Goal: Task Accomplishment & Management: Manage account settings

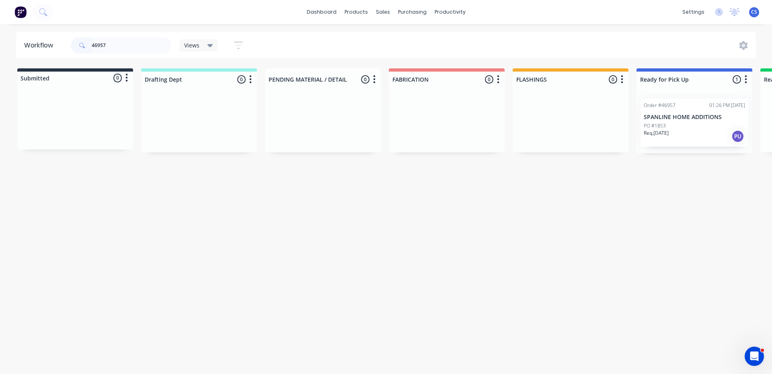
type input "46957"
click at [667, 133] on p "Req. [DATE]" at bounding box center [655, 132] width 25 height 7
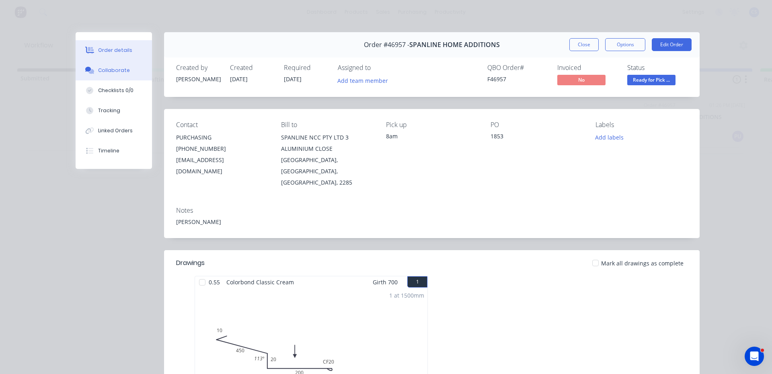
click at [110, 70] on div "Collaborate" at bounding box center [114, 70] width 32 height 7
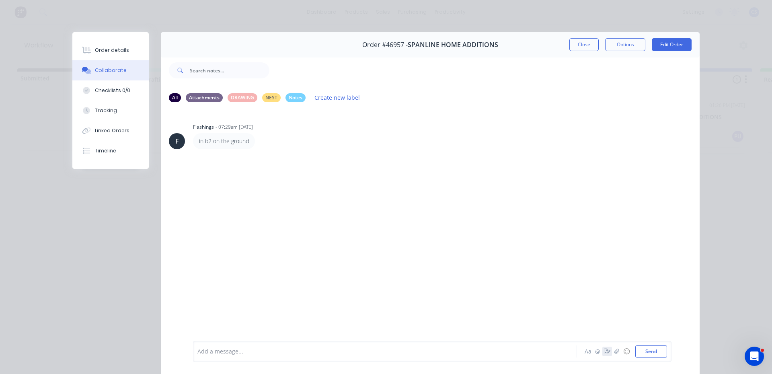
click at [602, 350] on button "button" at bounding box center [607, 351] width 10 height 10
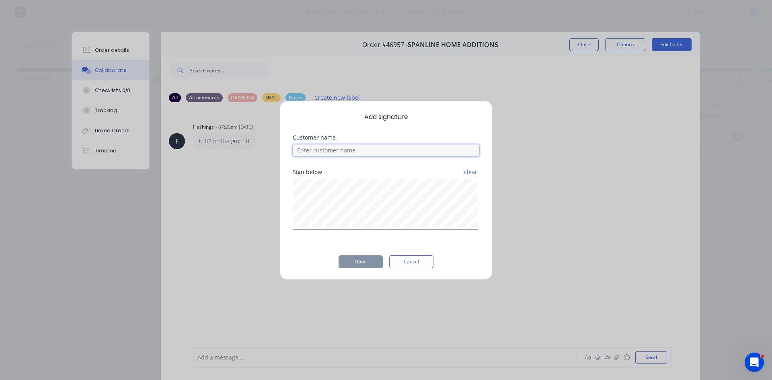
click at [387, 150] on input at bounding box center [386, 150] width 186 height 12
type input "[PERSON_NAME]"
click at [362, 259] on button "Done" at bounding box center [360, 261] width 44 height 13
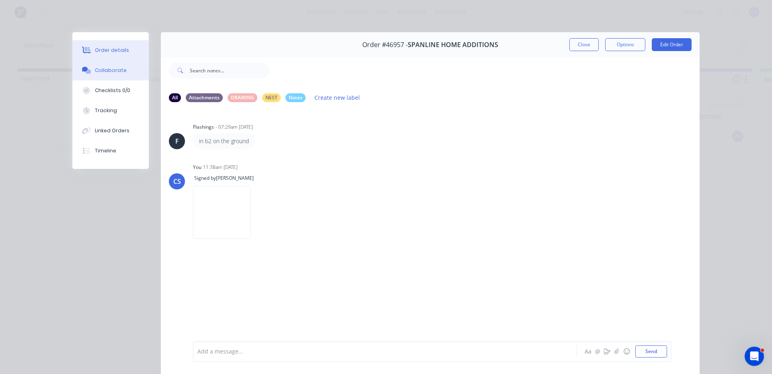
click at [98, 51] on div "Order details" at bounding box center [112, 50] width 34 height 7
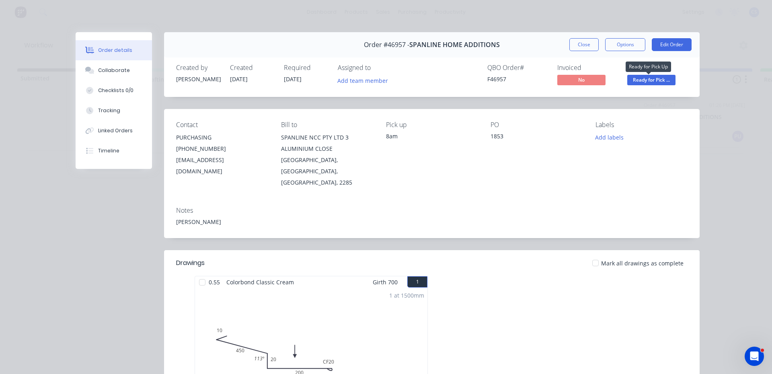
click at [664, 78] on span "Ready for Pick ..." at bounding box center [651, 80] width 48 height 10
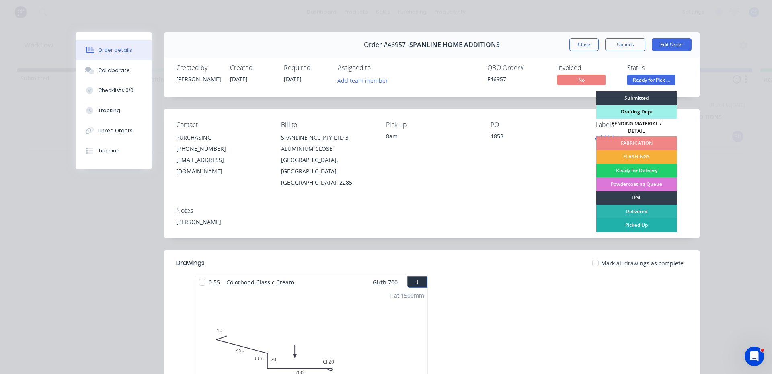
click at [641, 222] on div "Picked Up" at bounding box center [636, 225] width 80 height 14
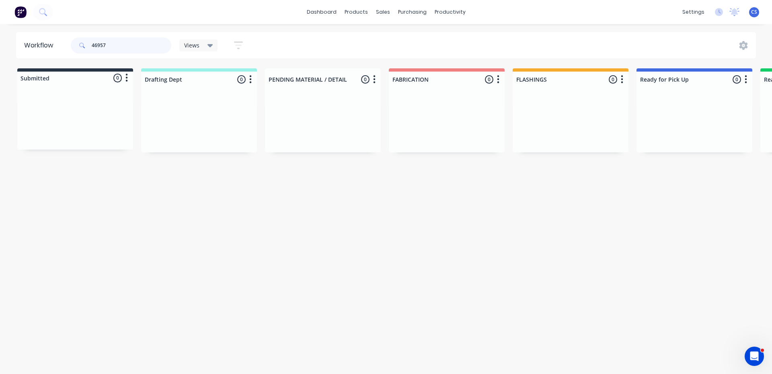
drag, startPoint x: 121, startPoint y: 49, endPoint x: 91, endPoint y: 41, distance: 30.8
click at [91, 41] on div "46957" at bounding box center [121, 45] width 100 height 16
type input "ALLIA"
click at [674, 129] on p "PO #MEREWETHER" at bounding box center [664, 125] width 42 height 7
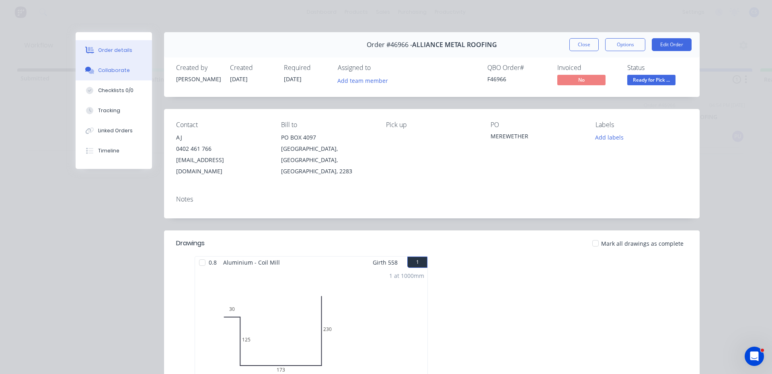
click at [118, 74] on div "Collaborate" at bounding box center [114, 70] width 32 height 7
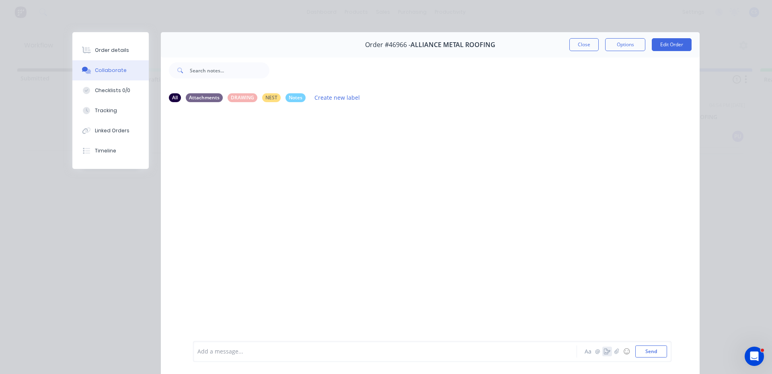
click at [604, 351] on icon "button" at bounding box center [607, 351] width 6 height 6
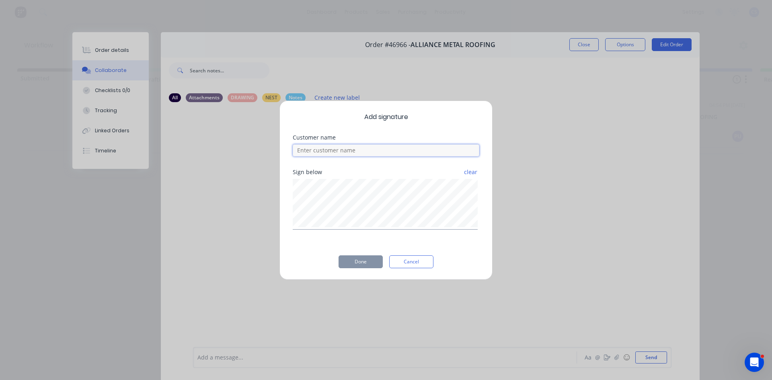
click at [391, 153] on input at bounding box center [386, 150] width 186 height 12
type input "[PERSON_NAME]"
click at [363, 267] on button "Done" at bounding box center [360, 261] width 44 height 13
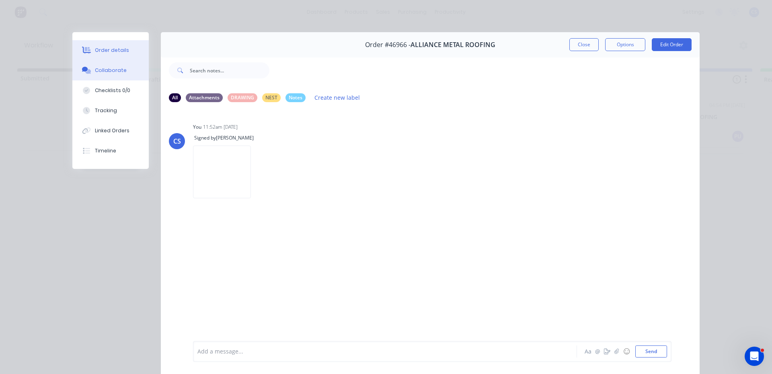
click at [85, 51] on icon at bounding box center [87, 50] width 6 height 7
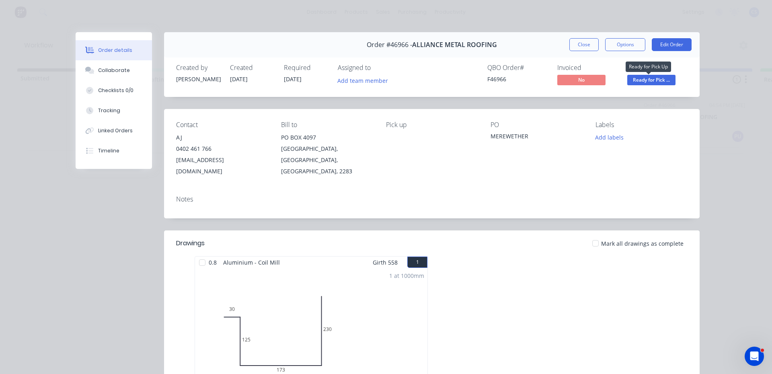
click at [644, 81] on span "Ready for Pick ..." at bounding box center [651, 80] width 48 height 10
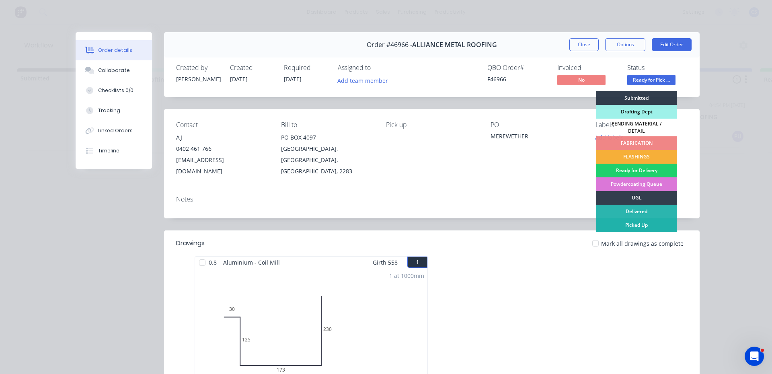
click at [619, 224] on div "Picked Up" at bounding box center [636, 225] width 80 height 14
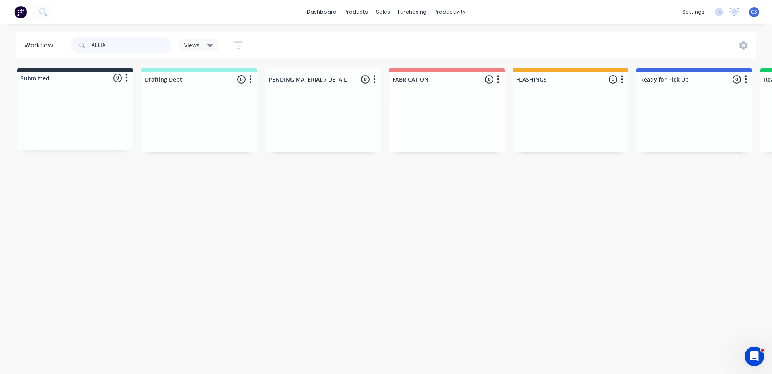
click at [95, 44] on input "ALLIA" at bounding box center [132, 45] width 80 height 16
type input "A"
type input "EAST"
click at [687, 128] on p "PO #[GEOGRAPHIC_DATA]" at bounding box center [671, 125] width 56 height 7
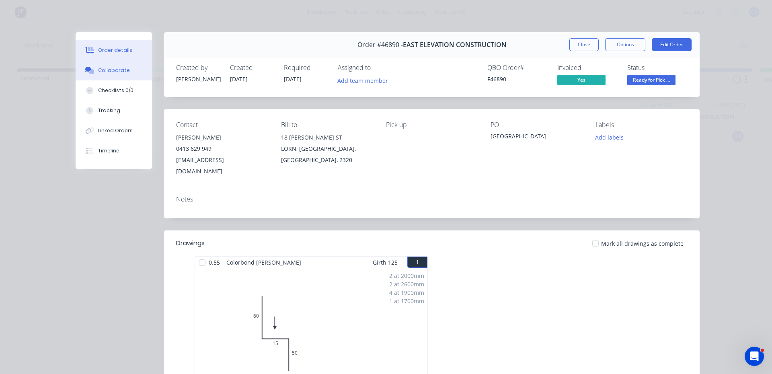
click at [98, 68] on div "Collaborate" at bounding box center [114, 70] width 32 height 7
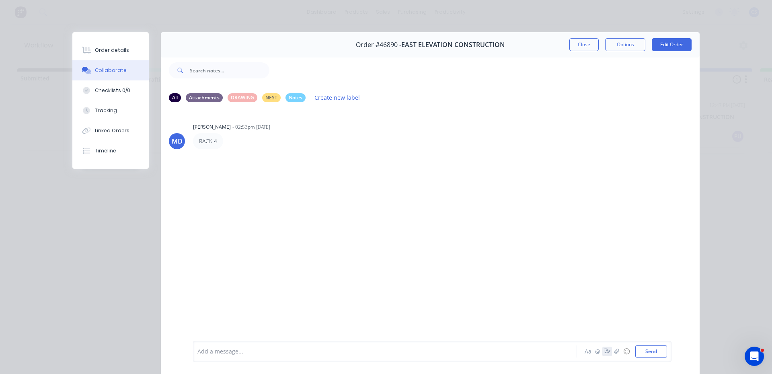
click at [602, 353] on button "button" at bounding box center [607, 351] width 10 height 10
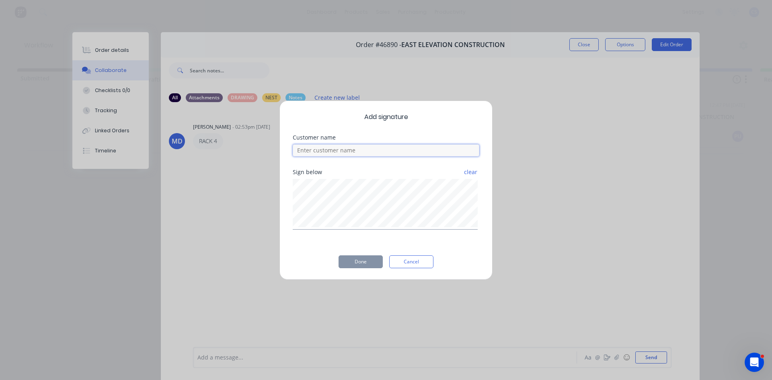
click at [340, 149] on input at bounding box center [386, 150] width 186 height 12
type input "CALLUM"
click at [371, 257] on button "Done" at bounding box center [360, 261] width 44 height 13
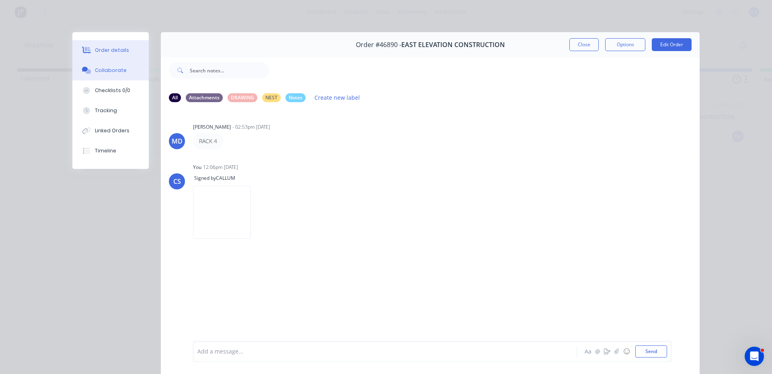
click at [131, 52] on button "Order details" at bounding box center [110, 50] width 76 height 20
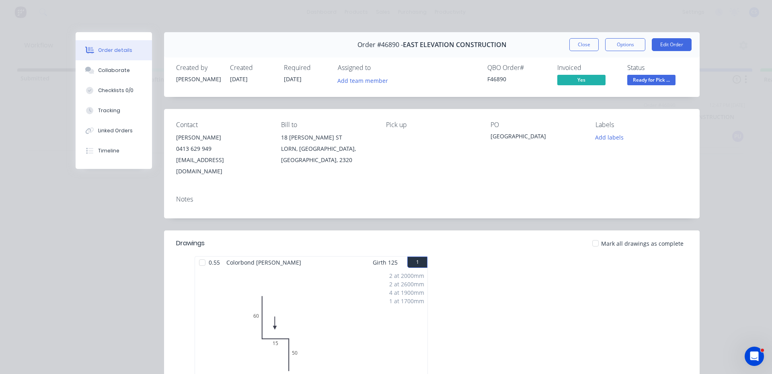
click at [654, 82] on span "Ready for Pick ..." at bounding box center [651, 80] width 48 height 10
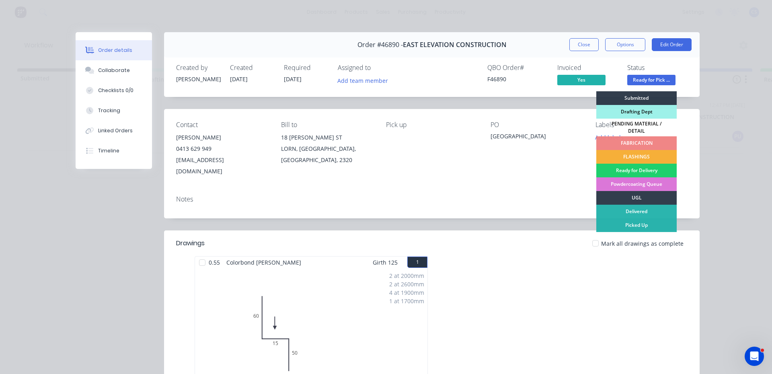
click at [417, 323] on div "2 at 2000mm 2 at 2600mm 4 at 1900mm 1 at 1700mm Total lm 18.5m" at bounding box center [311, 329] width 232 height 123
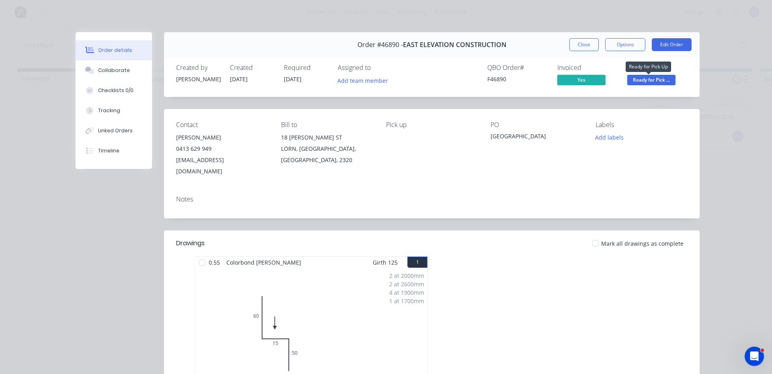
click at [665, 82] on span "Ready for Pick ..." at bounding box center [651, 80] width 48 height 10
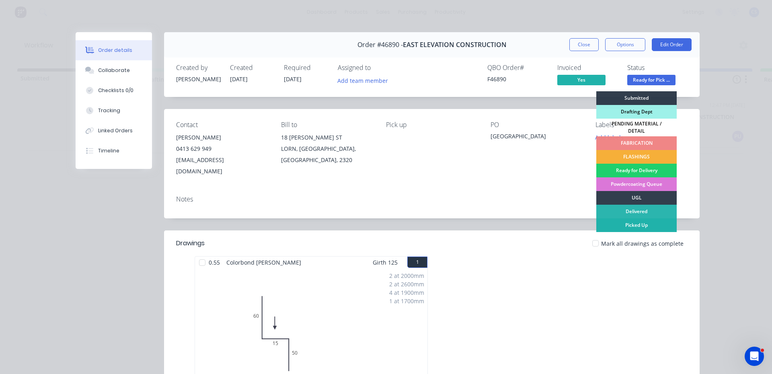
click at [636, 222] on div "Picked Up" at bounding box center [636, 225] width 80 height 14
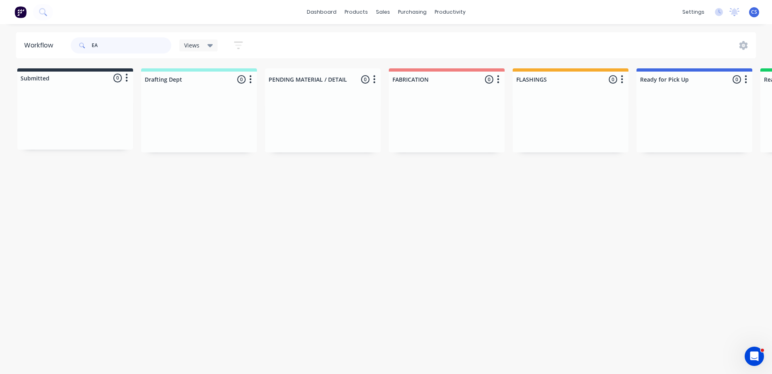
type input "E"
type input "JUNCTION"
click at [664, 139] on div "Req. [DATE] PU" at bounding box center [693, 136] width 101 height 14
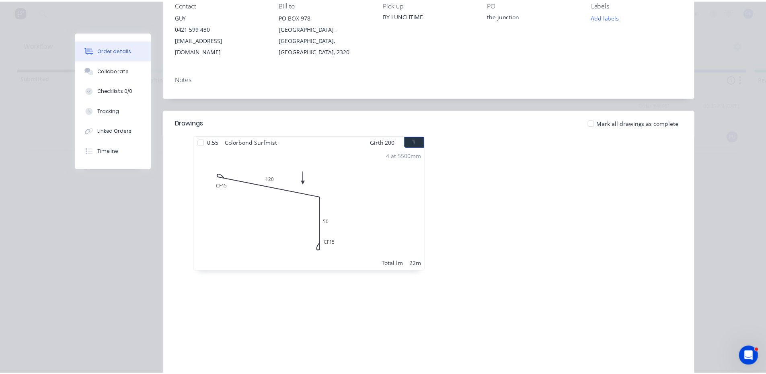
scroll to position [121, 0]
click at [118, 72] on div "Collaborate" at bounding box center [114, 70] width 32 height 7
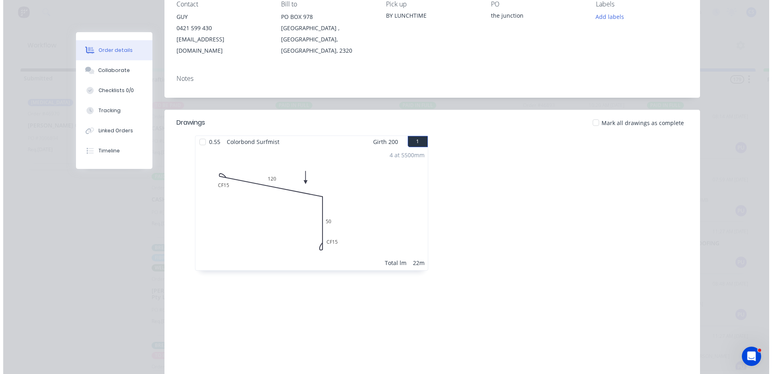
scroll to position [0, 0]
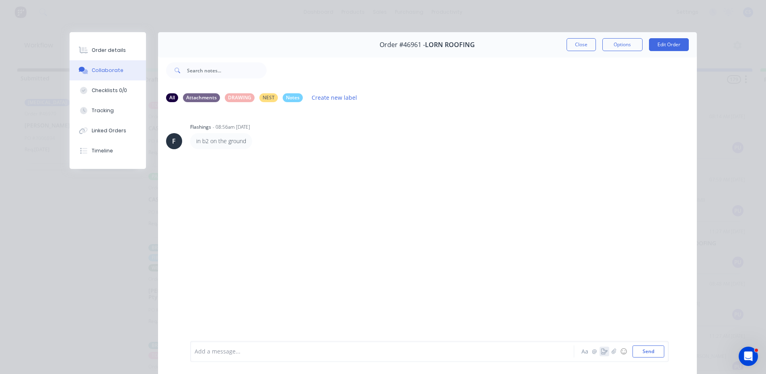
click at [599, 351] on button "button" at bounding box center [604, 351] width 10 height 10
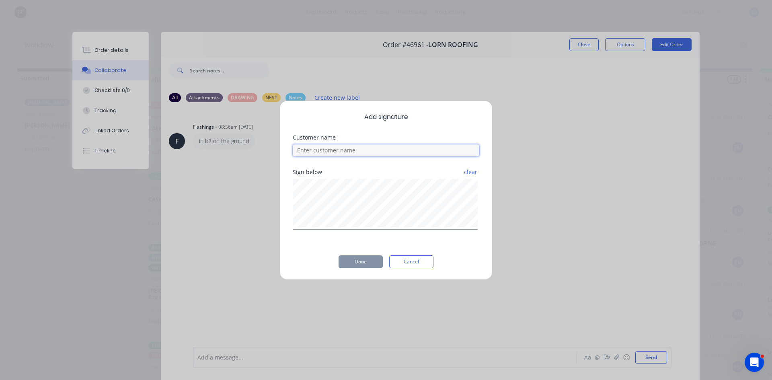
click at [345, 148] on input at bounding box center [386, 150] width 186 height 12
type input "GUY"
click at [362, 261] on button "Done" at bounding box center [360, 261] width 44 height 13
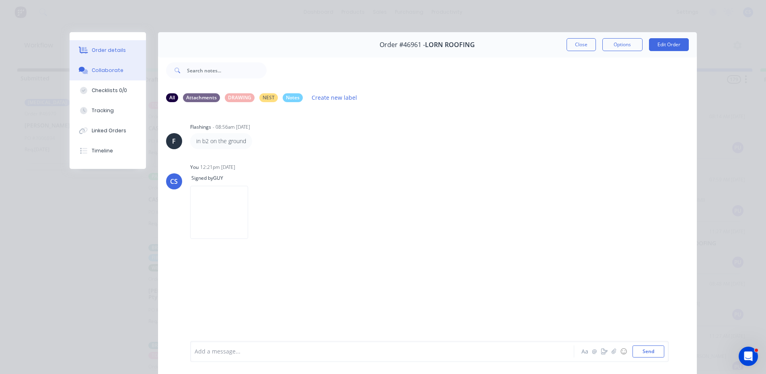
click at [98, 48] on div "Order details" at bounding box center [109, 50] width 34 height 7
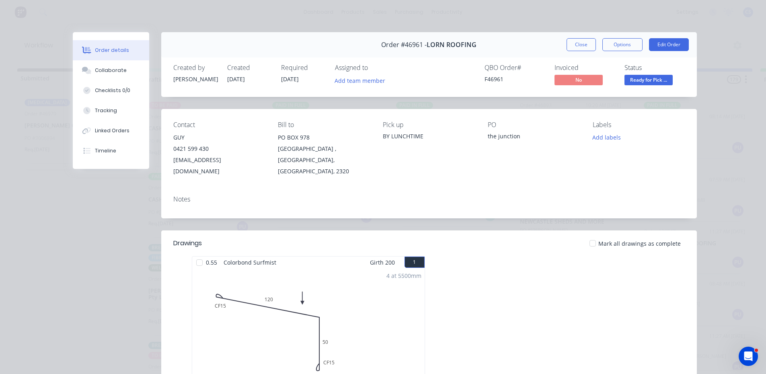
click at [648, 82] on span "Ready for Pick ..." at bounding box center [648, 80] width 48 height 10
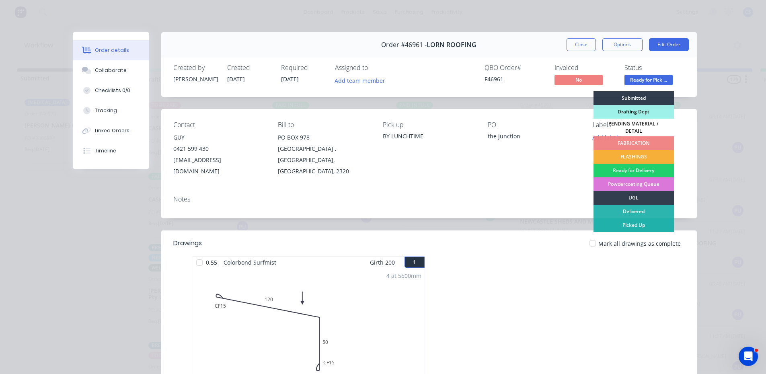
click at [623, 220] on div "Picked Up" at bounding box center [633, 225] width 80 height 14
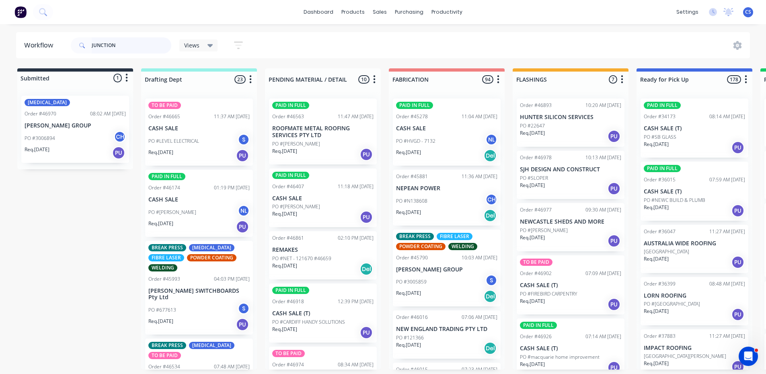
click at [132, 43] on input "JUNCTION" at bounding box center [132, 45] width 80 height 16
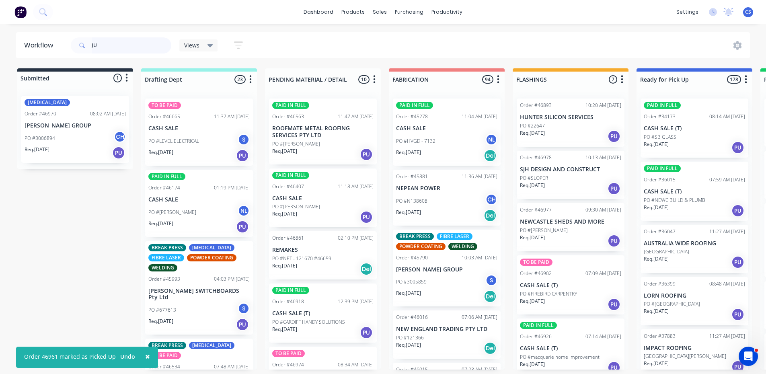
type input "J"
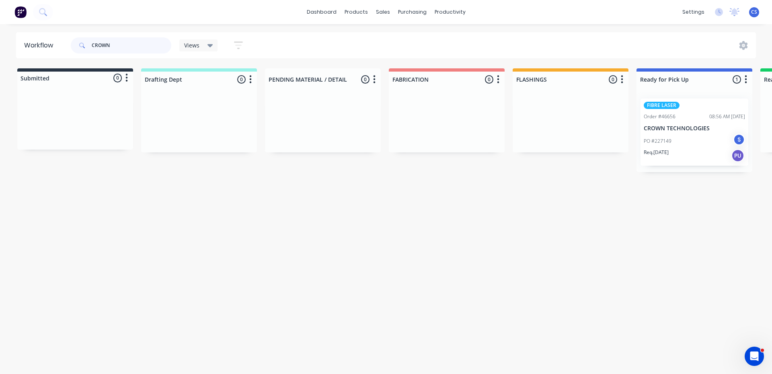
type input "CROWN"
click at [699, 139] on div "PO #227149 S" at bounding box center [693, 140] width 101 height 15
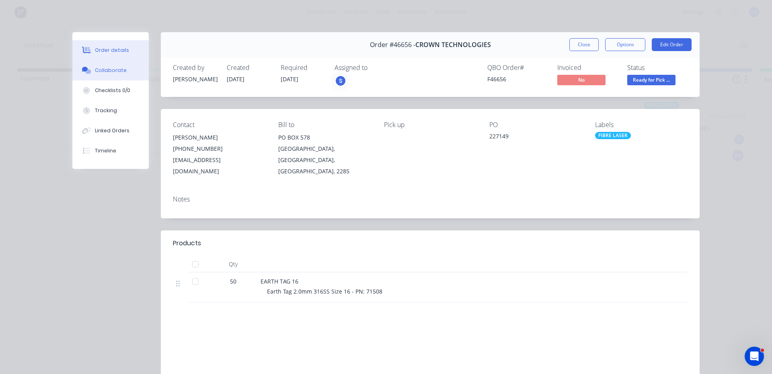
click at [82, 71] on icon at bounding box center [85, 69] width 6 height 5
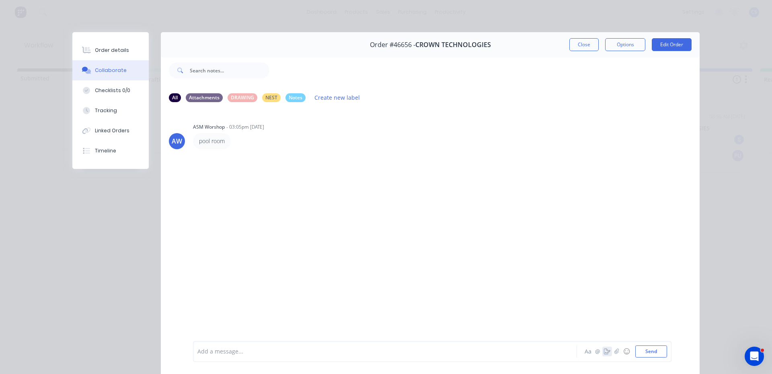
click at [604, 353] on icon "button" at bounding box center [607, 351] width 6 height 6
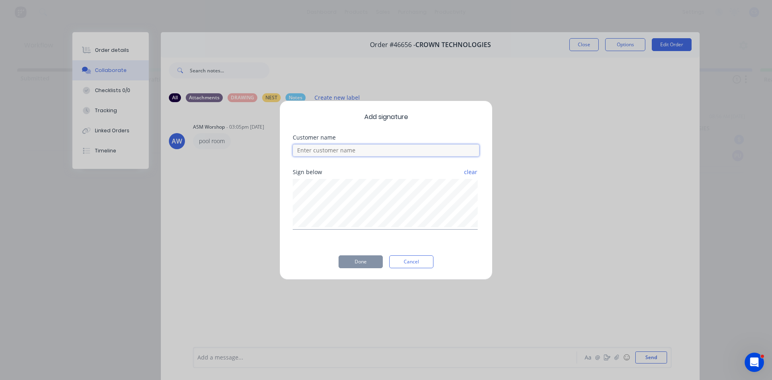
click at [379, 147] on input at bounding box center [386, 150] width 186 height 12
type input "[PERSON_NAME]"
click at [362, 267] on button "Done" at bounding box center [360, 261] width 44 height 13
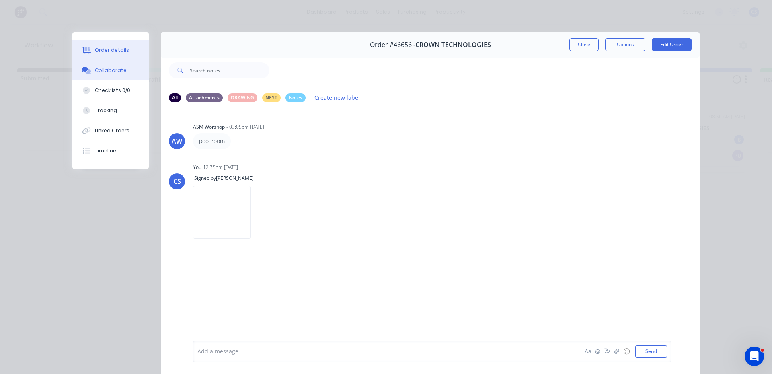
click at [112, 43] on button "Order details" at bounding box center [110, 50] width 76 height 20
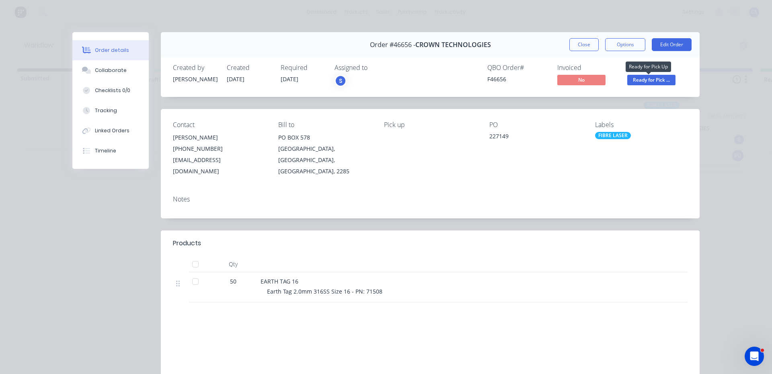
click at [638, 82] on span "Ready for Pick ..." at bounding box center [651, 80] width 48 height 10
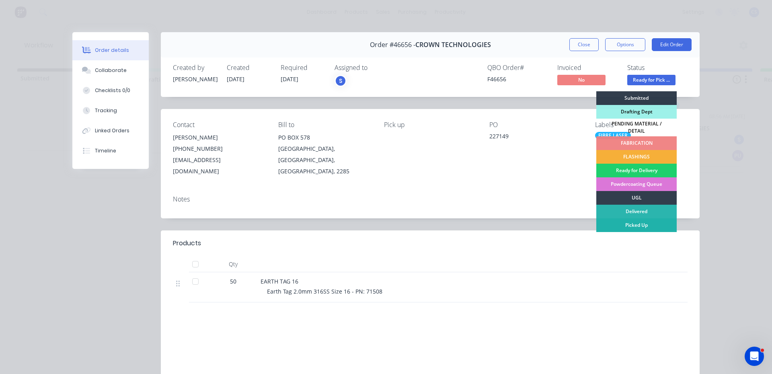
click at [644, 227] on div "Picked Up" at bounding box center [636, 225] width 80 height 14
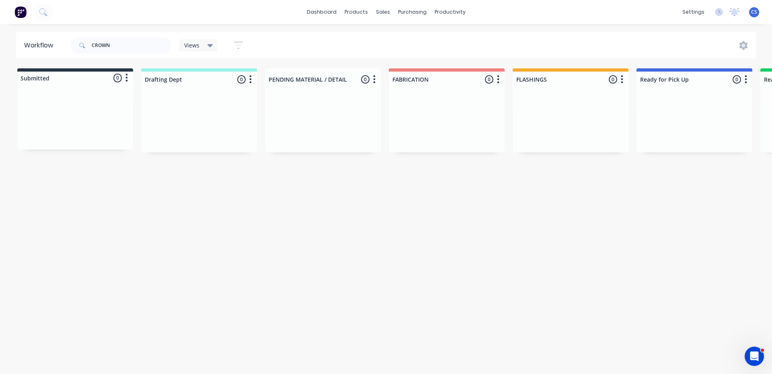
drag, startPoint x: 115, startPoint y: 37, endPoint x: 82, endPoint y: 38, distance: 33.4
click at [82, 38] on div "CROWN" at bounding box center [121, 45] width 100 height 24
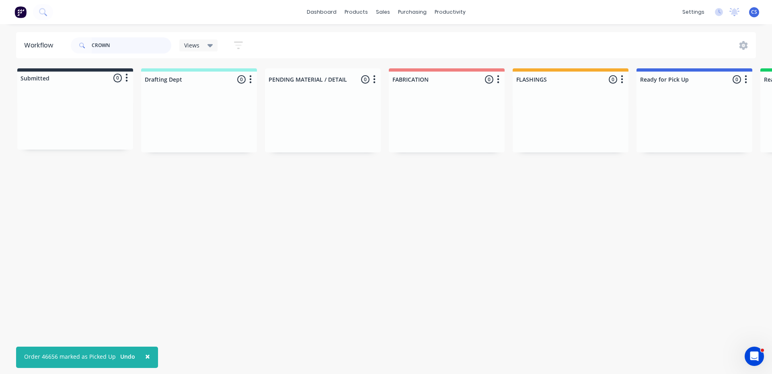
click at [106, 46] on input "CROWN" at bounding box center [132, 45] width 80 height 16
drag, startPoint x: 127, startPoint y: 51, endPoint x: 58, endPoint y: 54, distance: 68.8
click at [58, 54] on header "Workflow CROWN Views Save new view None (Default) edit Nilesh edit Production e…" at bounding box center [386, 45] width 740 height 26
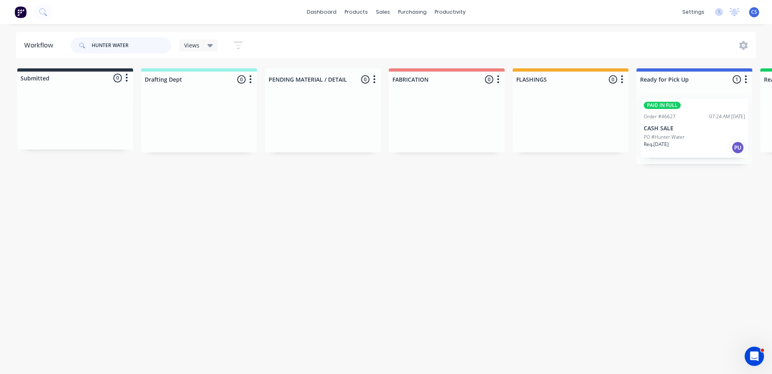
type input "HUNTER WATER"
click at [670, 136] on p "PO #Hunter Water" at bounding box center [663, 136] width 41 height 7
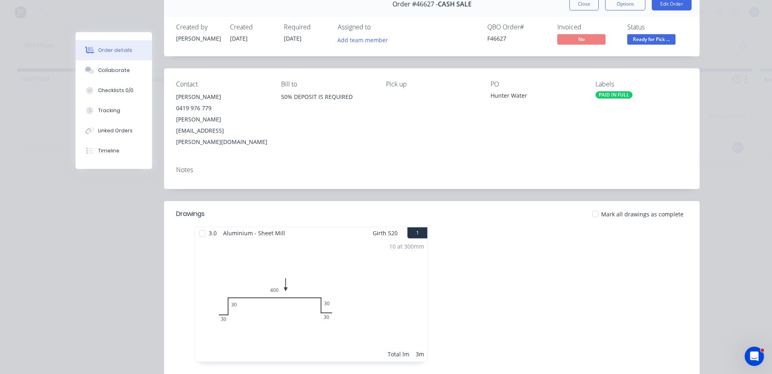
scroll to position [121, 0]
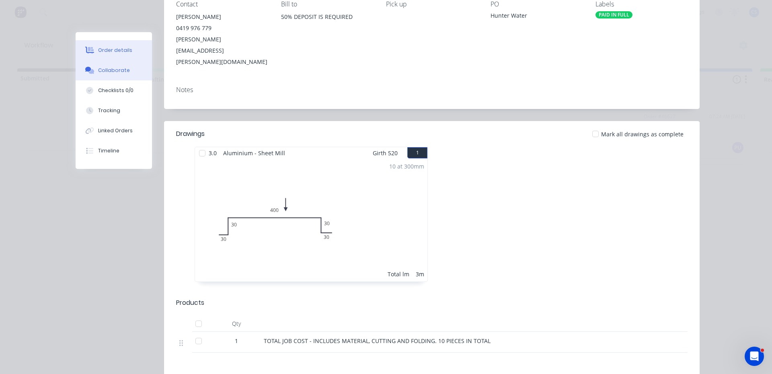
click at [108, 66] on button "Collaborate" at bounding box center [114, 70] width 76 height 20
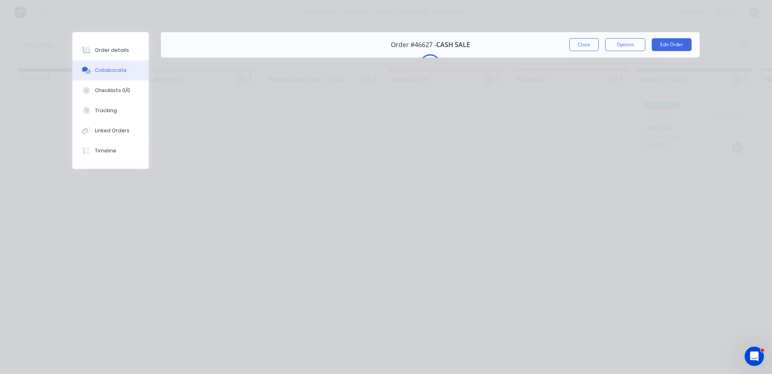
scroll to position [0, 0]
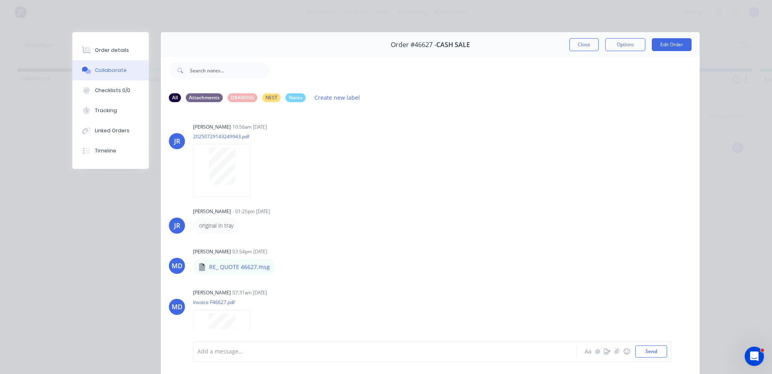
click at [123, 61] on button "Collaborate" at bounding box center [110, 70] width 76 height 20
click at [122, 46] on button "Order details" at bounding box center [110, 50] width 76 height 20
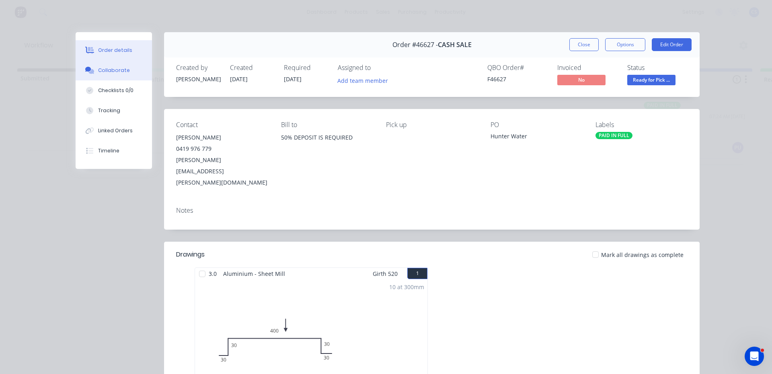
click at [118, 69] on div "Collaborate" at bounding box center [114, 70] width 32 height 7
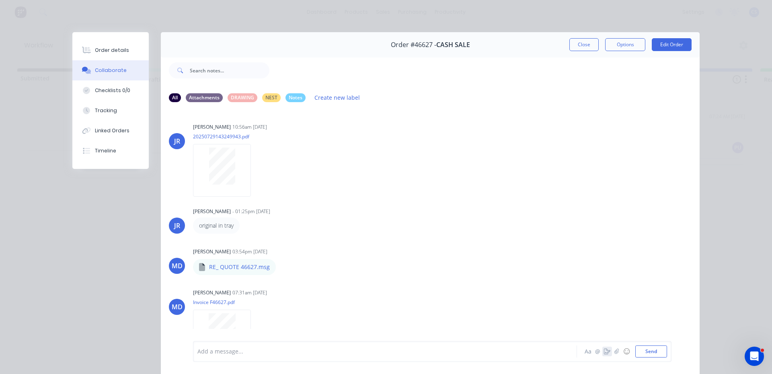
click at [604, 354] on button "button" at bounding box center [607, 351] width 10 height 10
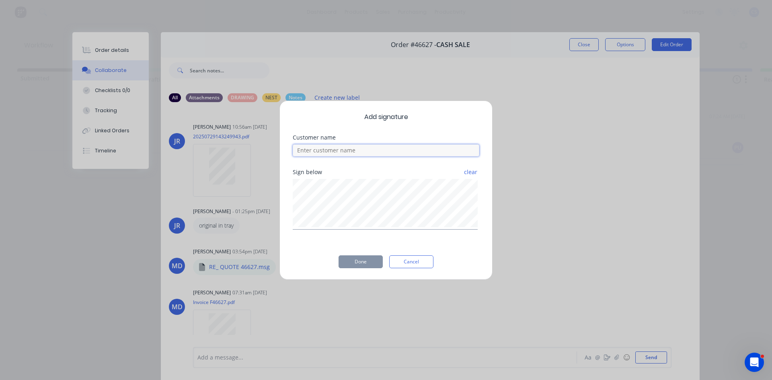
click at [336, 150] on input at bounding box center [386, 150] width 186 height 12
type input "[PERSON_NAME]"
click at [362, 264] on button "Done" at bounding box center [360, 261] width 44 height 13
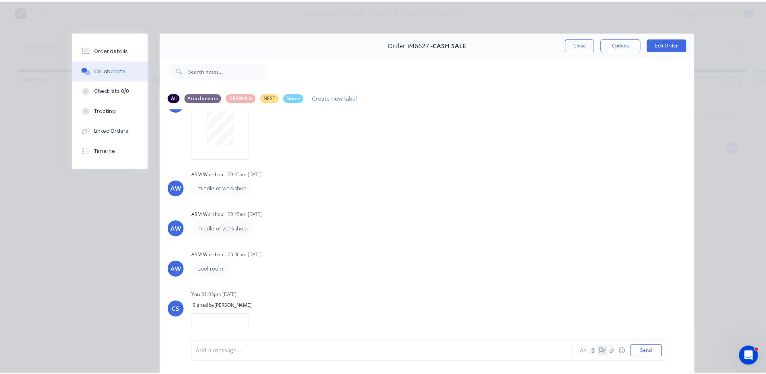
scroll to position [228, 0]
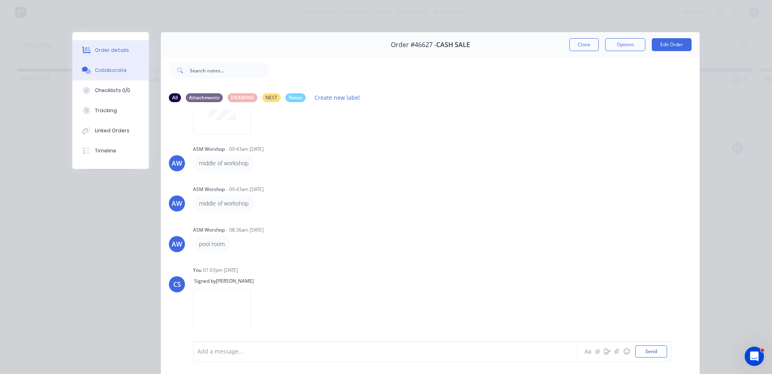
click at [113, 45] on button "Order details" at bounding box center [110, 50] width 76 height 20
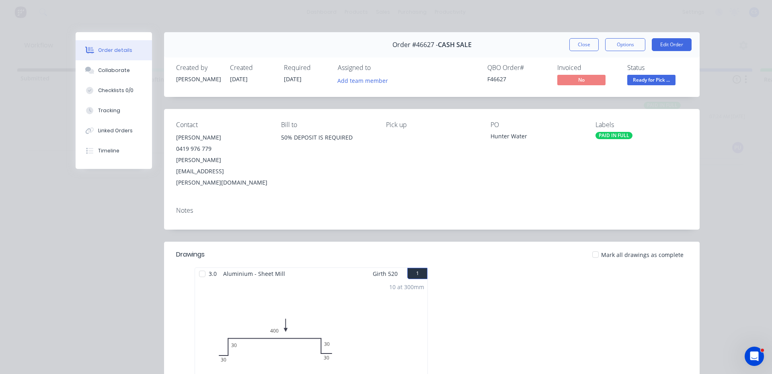
click at [663, 76] on span "Ready for Pick ..." at bounding box center [651, 80] width 48 height 10
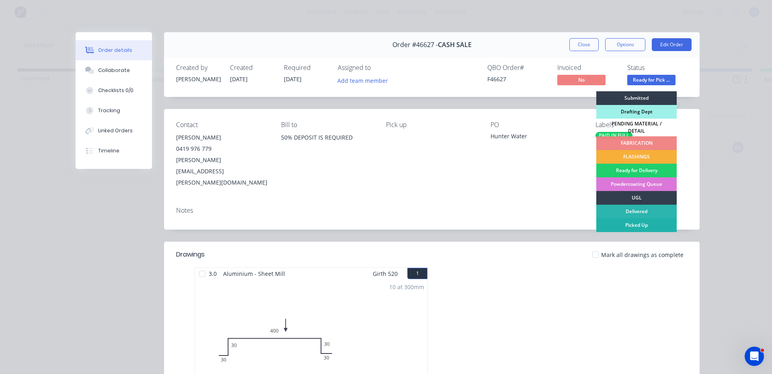
click at [655, 223] on div "Picked Up" at bounding box center [636, 225] width 80 height 14
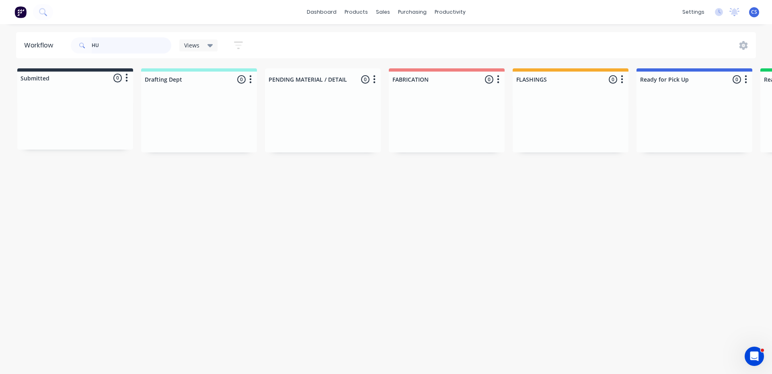
type input "H"
